Goal: Task Accomplishment & Management: Manage account settings

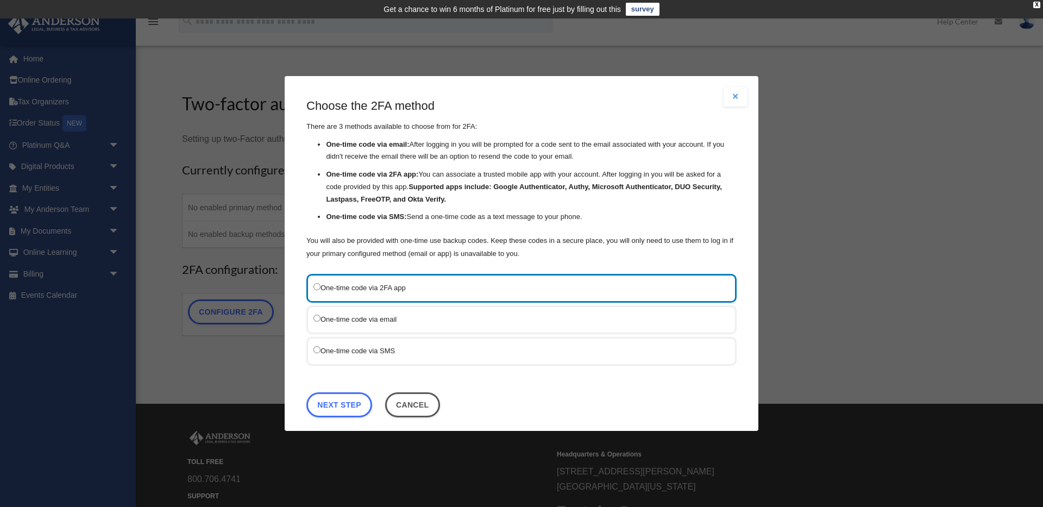
click at [349, 350] on label "One-time code via SMS" at bounding box center [516, 351] width 405 height 14
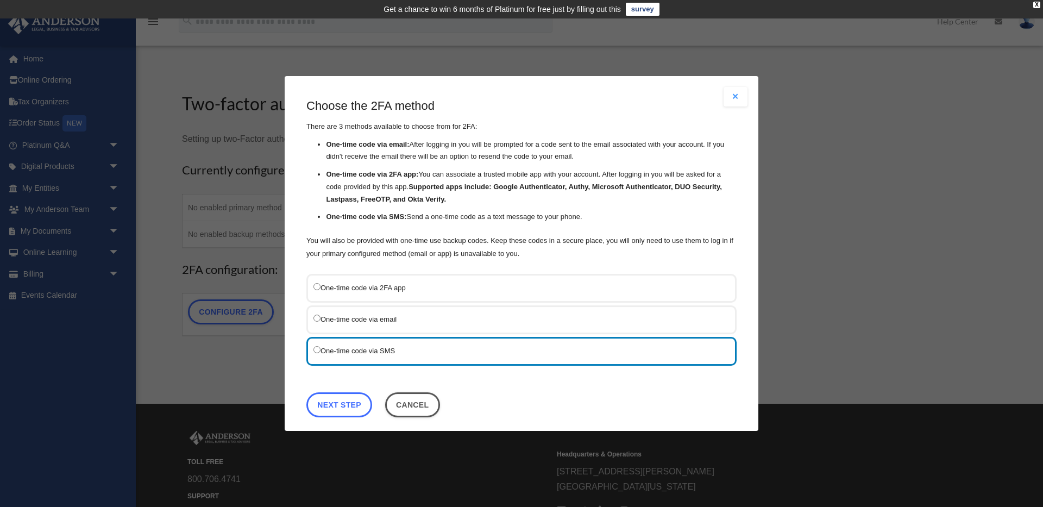
click at [348, 411] on link "Next Step" at bounding box center [340, 404] width 66 height 25
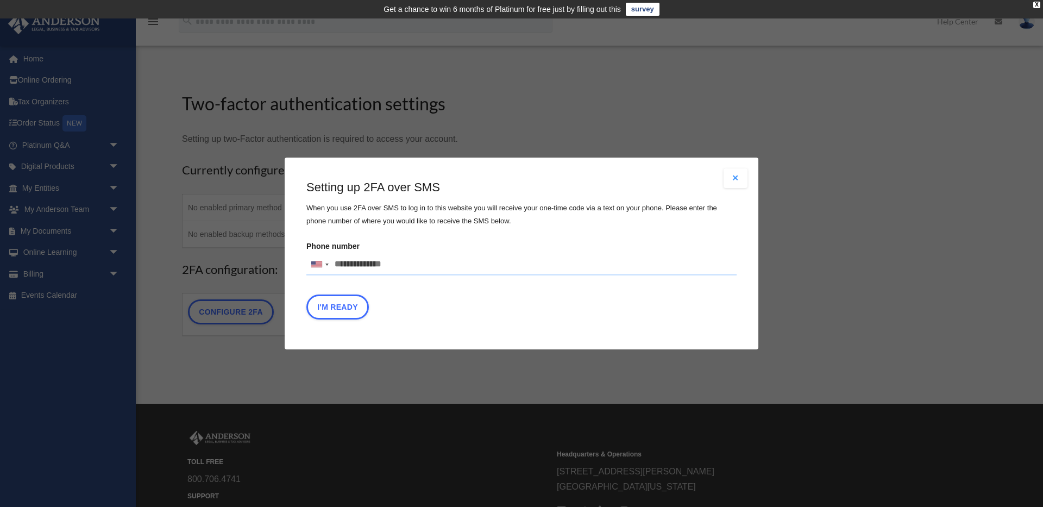
click at [404, 268] on input "Phone number United States +1 United Kingdom +44 Afghanistan (‫افغانستان‬‎) +93…" at bounding box center [522, 265] width 430 height 22
type input "**********"
click at [357, 308] on button "I'm Ready" at bounding box center [338, 307] width 62 height 25
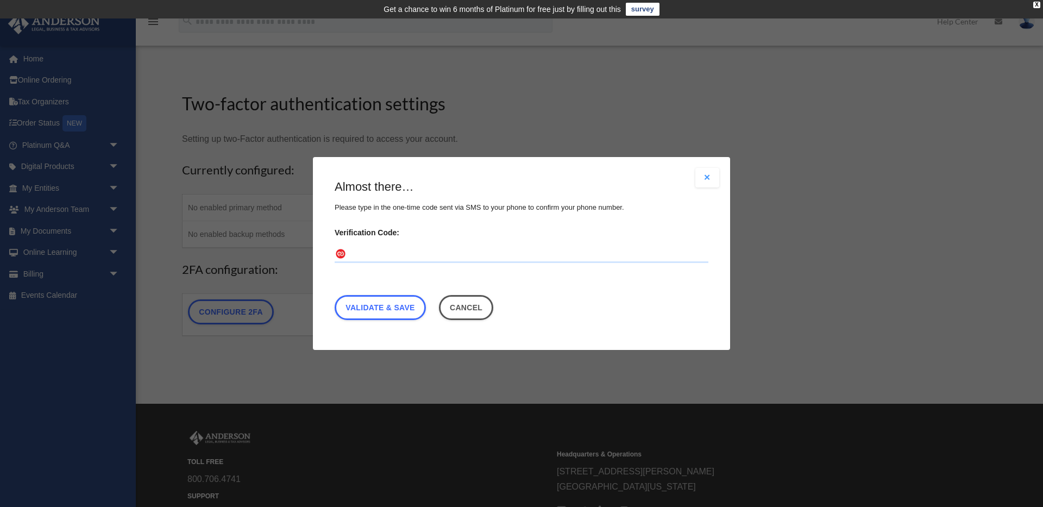
click at [362, 249] on input "Verification Code:" at bounding box center [522, 254] width 374 height 17
click at [584, 305] on div "Almost there… Please type in the one-time code sent via SMS to your phone to co…" at bounding box center [522, 252] width 374 height 147
click at [370, 256] on input "Verification Code:" at bounding box center [522, 254] width 374 height 17
type input "******"
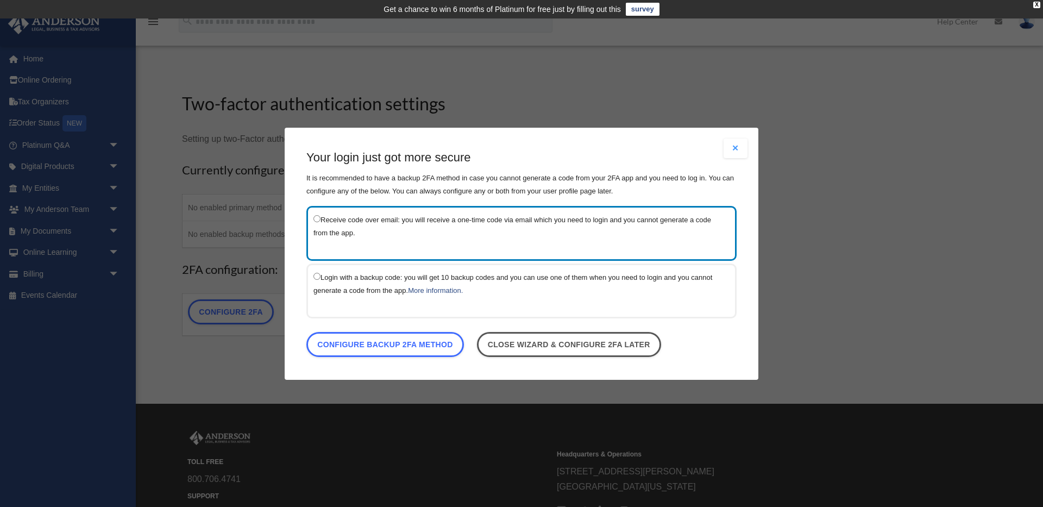
scroll to position [2, 0]
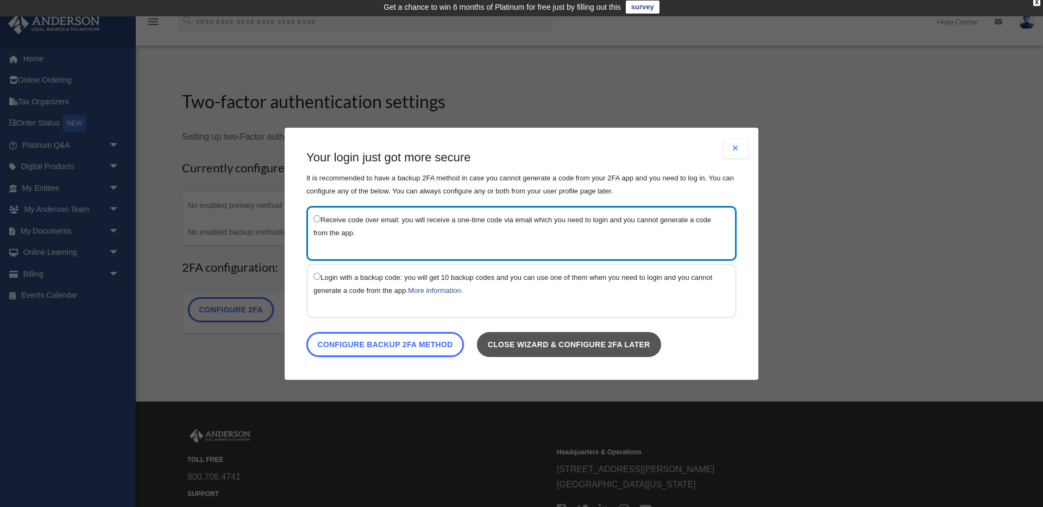
click at [528, 349] on link "Close wizard & configure 2FA later" at bounding box center [569, 344] width 184 height 25
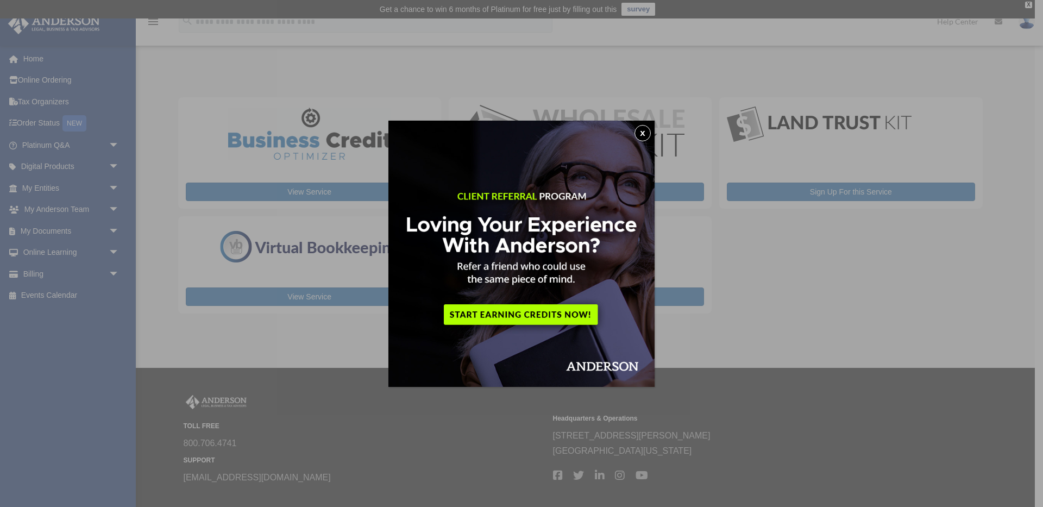
click at [642, 133] on button "x" at bounding box center [643, 133] width 16 height 16
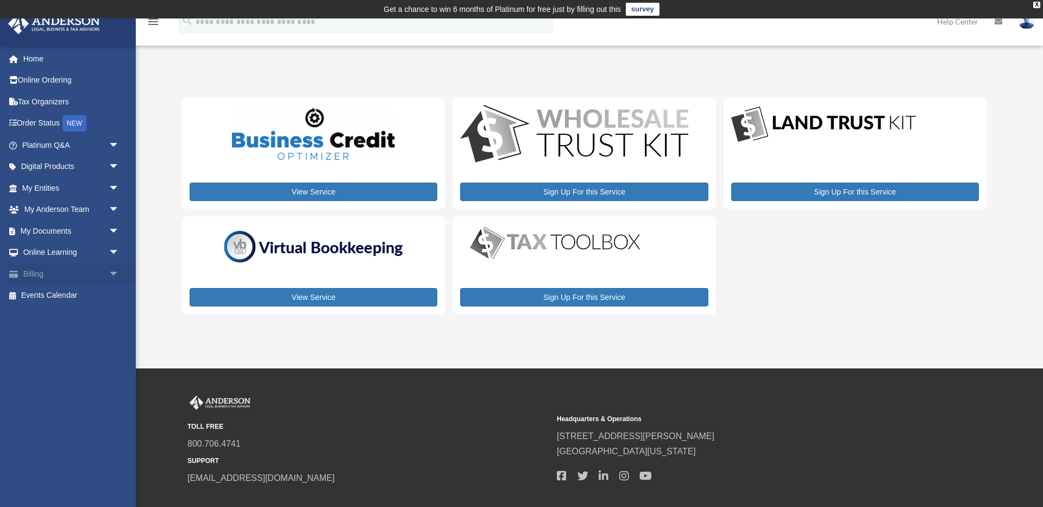
click at [37, 275] on link "Billing arrow_drop_down" at bounding box center [72, 274] width 128 height 22
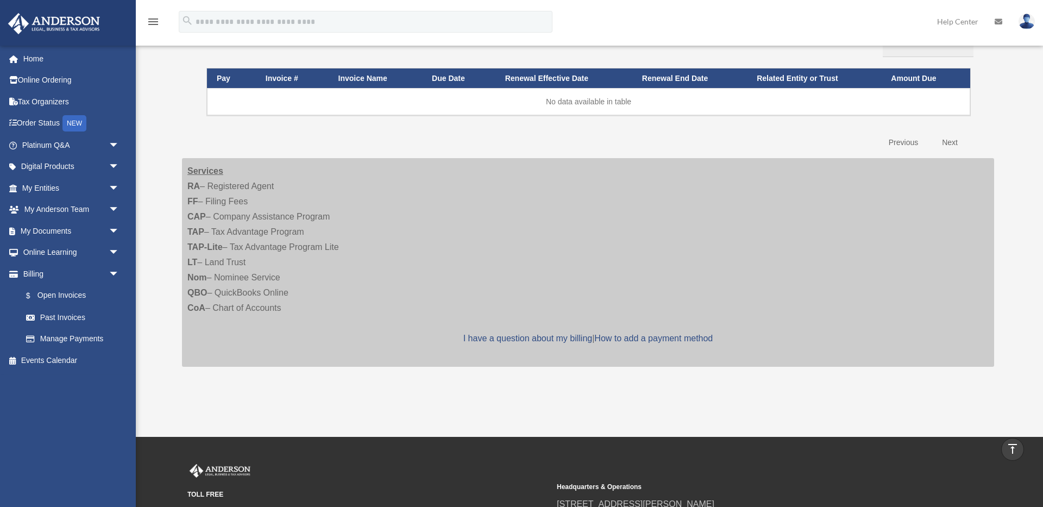
scroll to position [136, 0]
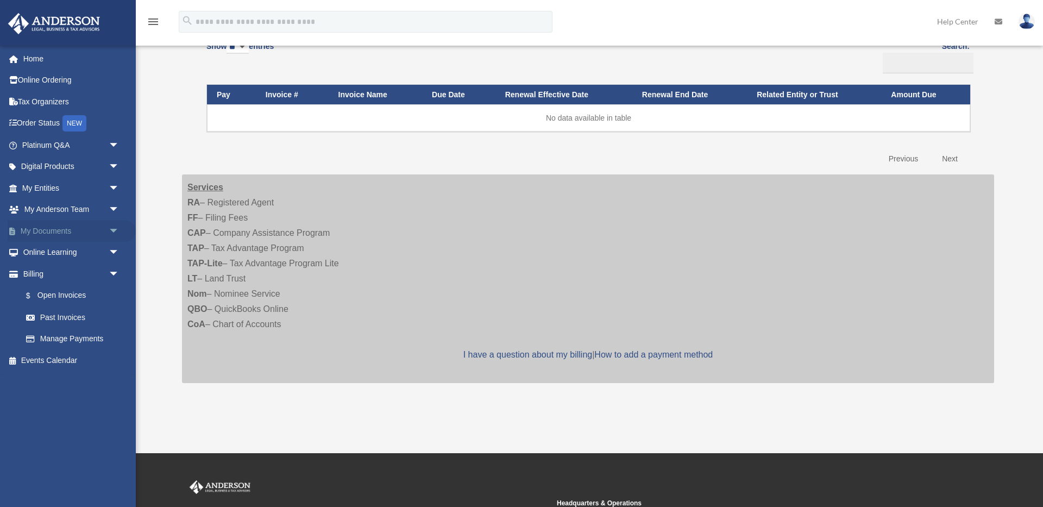
click at [41, 229] on link "My Documents arrow_drop_down" at bounding box center [72, 231] width 128 height 22
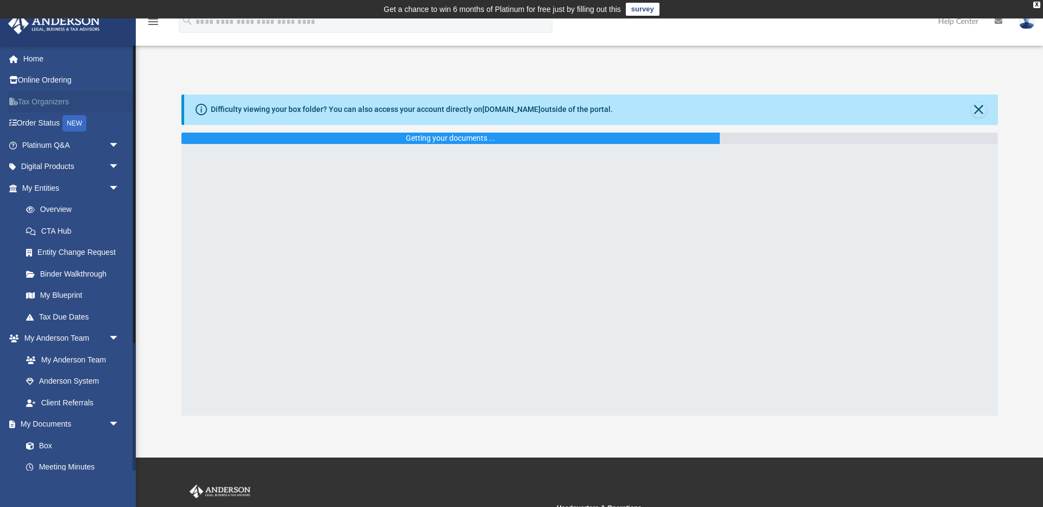
click at [44, 103] on link "Tax Organizers" at bounding box center [72, 102] width 128 height 22
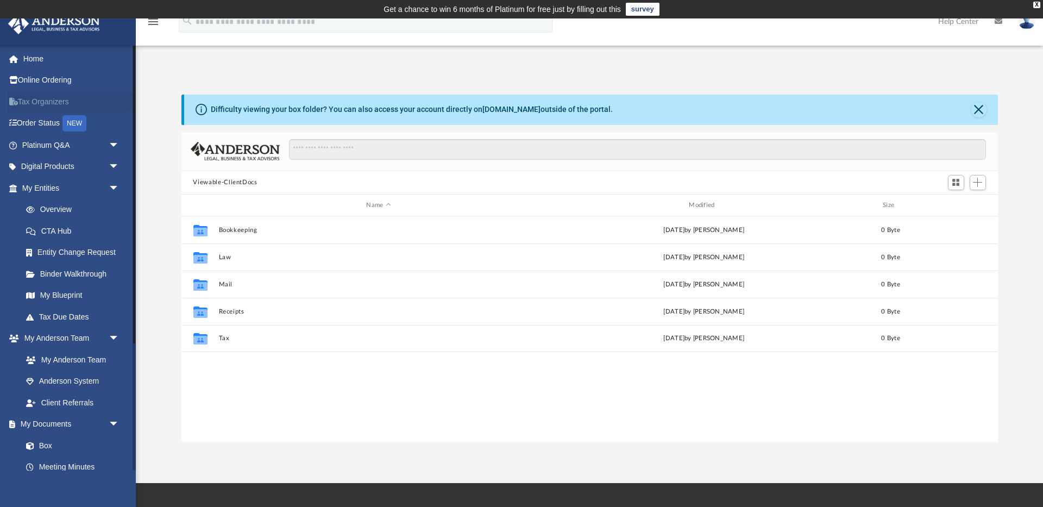
scroll to position [247, 817]
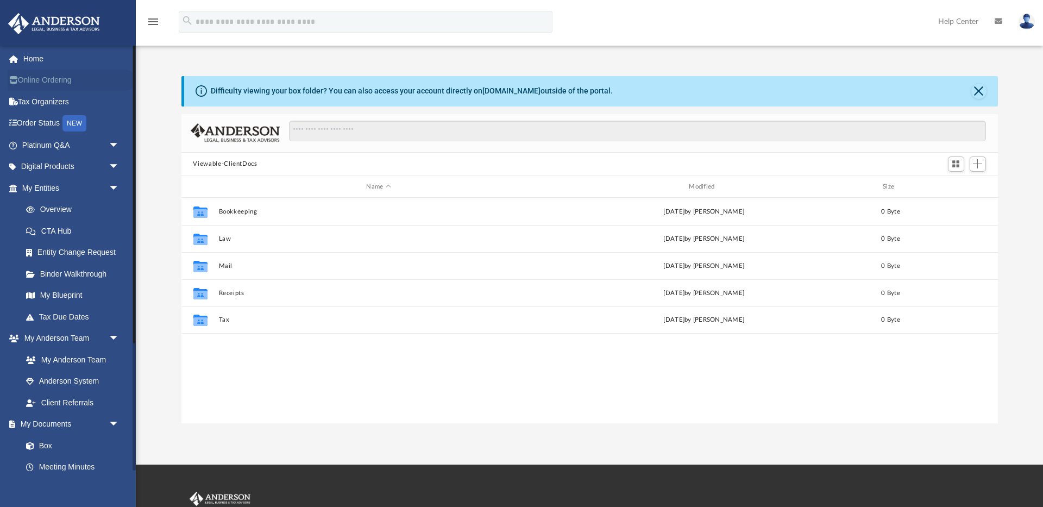
scroll to position [247, 817]
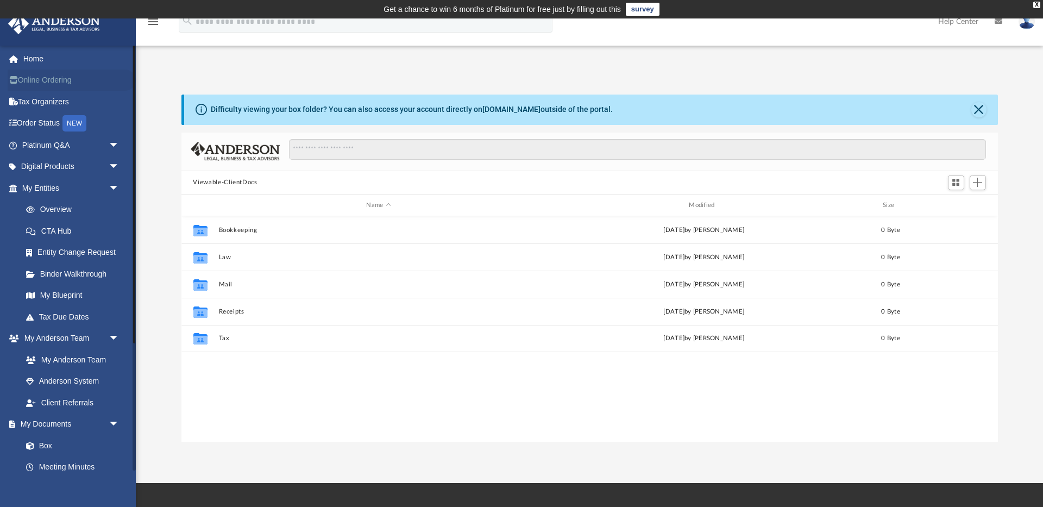
click at [51, 82] on link "Online Ordering" at bounding box center [72, 81] width 128 height 22
